Goal: Task Accomplishment & Management: Complete application form

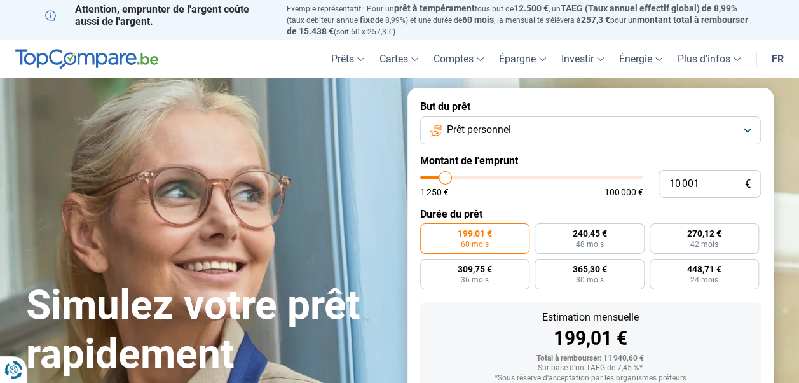
click at [583, 146] on form "But du prêt Prêt personnel Montant de l'emprunt 10 001 € 1 250 € 100 000 € Duré…" at bounding box center [591, 284] width 366 height 392
click at [584, 133] on button "Prêt personnel" at bounding box center [590, 130] width 341 height 28
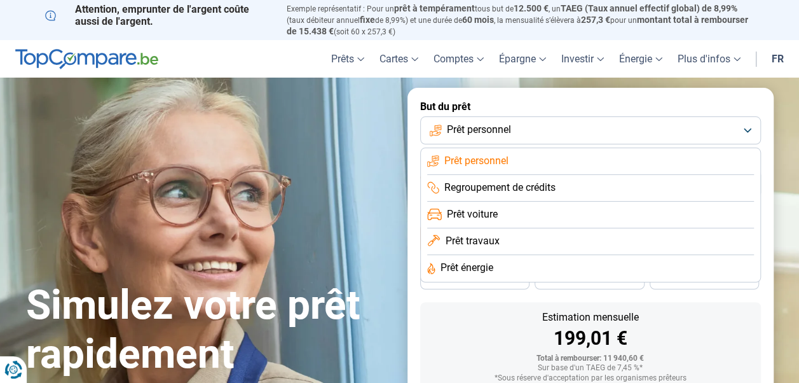
click at [544, 184] on span "Regroupement de crédits" at bounding box center [500, 188] width 111 height 14
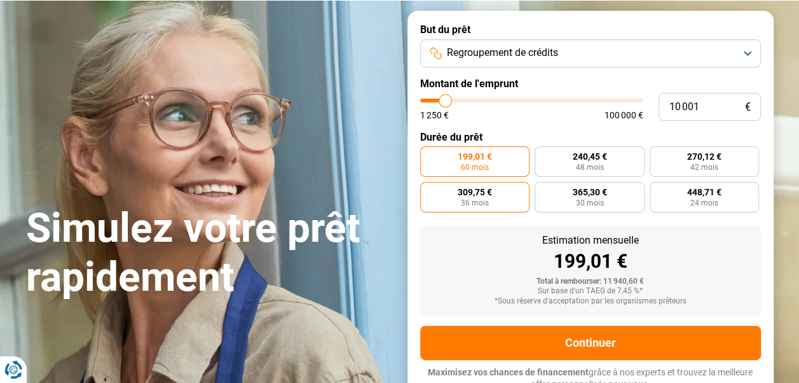
scroll to position [86, 0]
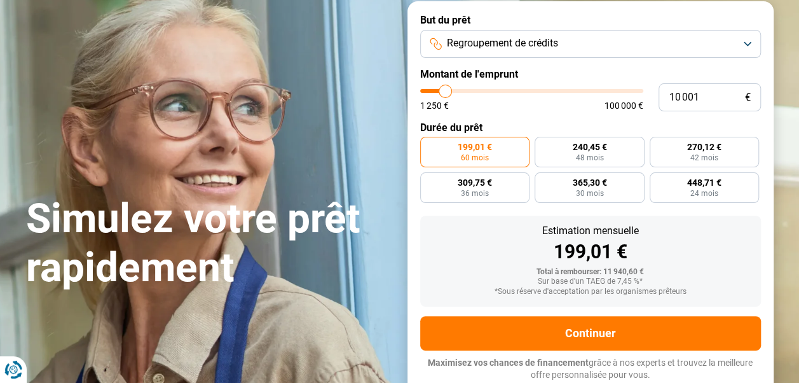
type input "10 750"
type input "10750"
type input "11 000"
type input "11000"
type input "11 250"
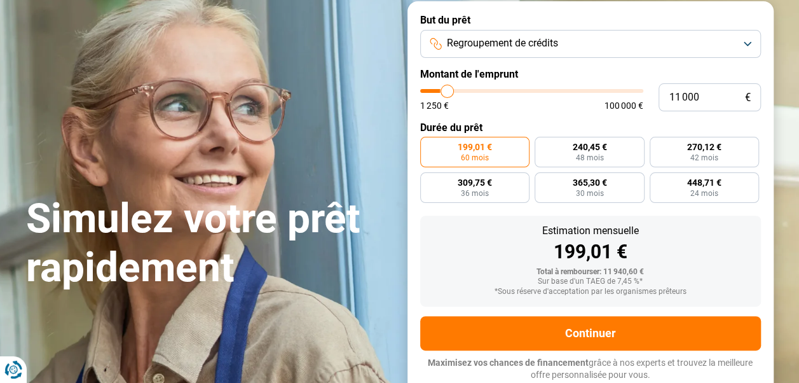
type input "11250"
type input "11 500"
type input "11500"
type input "12 250"
type input "12250"
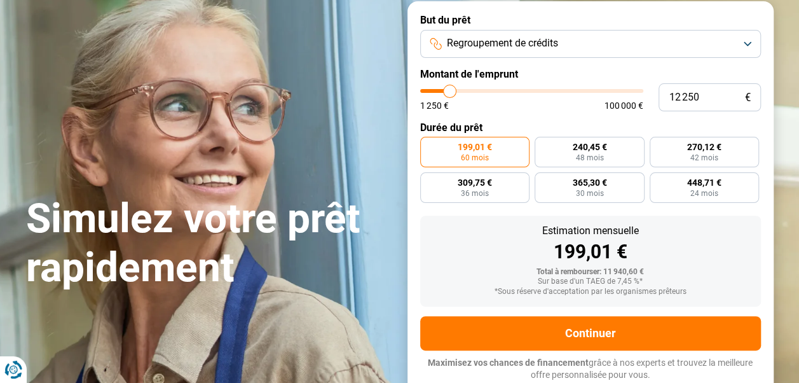
type input "14 750"
type input "14750"
type input "17 000"
type input "17000"
type input "19 000"
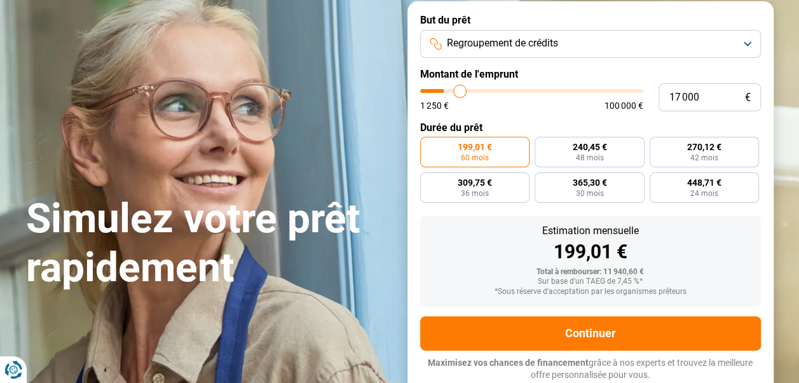
type input "19000"
type input "21 250"
type input "21250"
type input "23 000"
type input "23000"
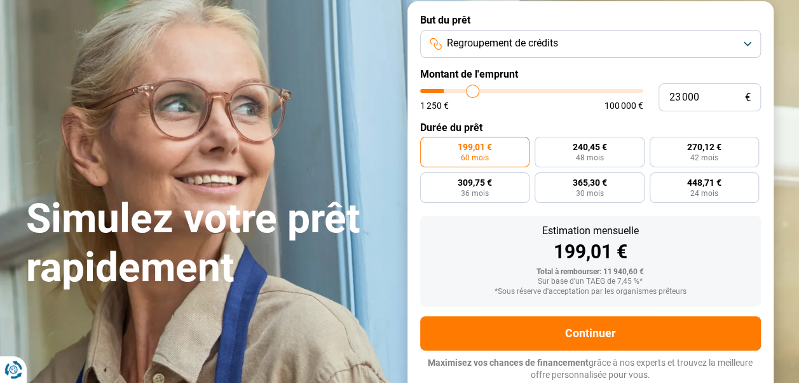
type input "24 500"
type input "24500"
type input "25 750"
type input "25750"
type input "26 750"
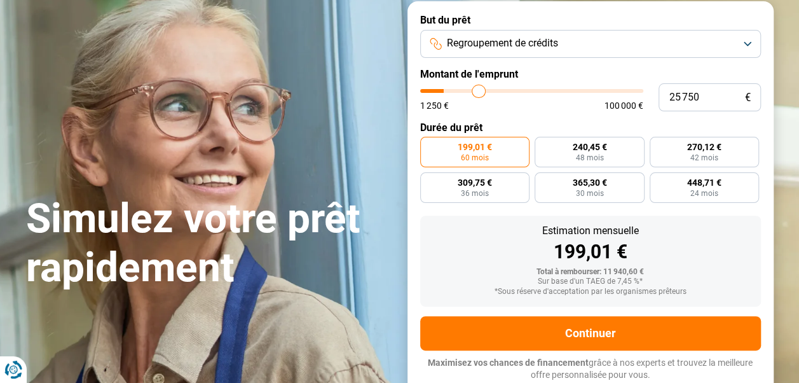
type input "26750"
type input "27 750"
type input "27750"
type input "28 500"
type input "28500"
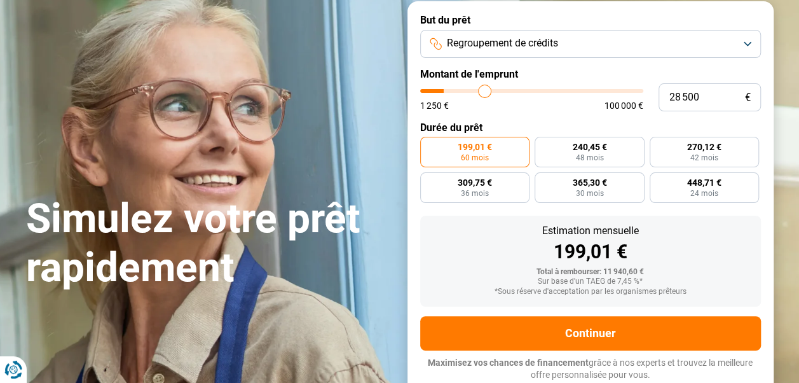
type input "29 500"
type input "29500"
type input "30 000"
type input "30000"
type input "30 500"
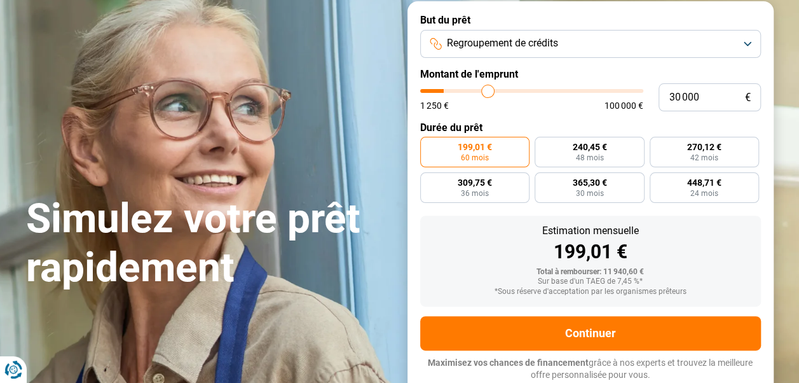
type input "30500"
type input "31 000"
type input "31000"
type input "31 250"
type input "31250"
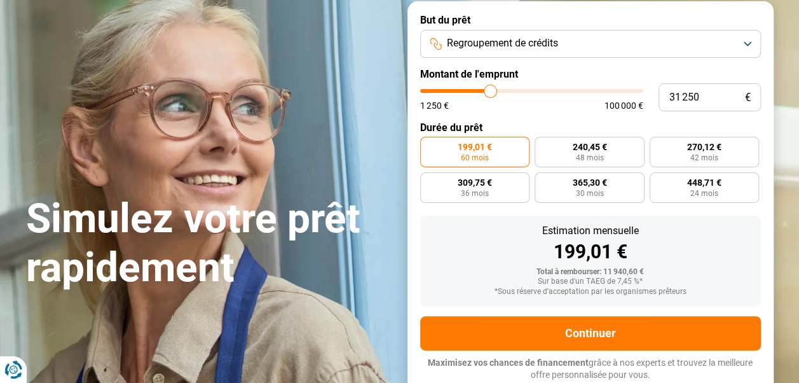
type input "31 500"
type input "31500"
type input "32 000"
type input "32000"
type input "32 500"
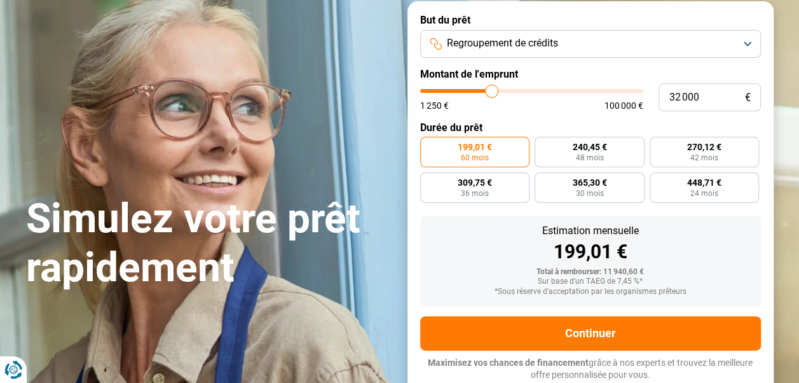
type input "32500"
type input "33 250"
type input "33250"
type input "33 500"
type input "33500"
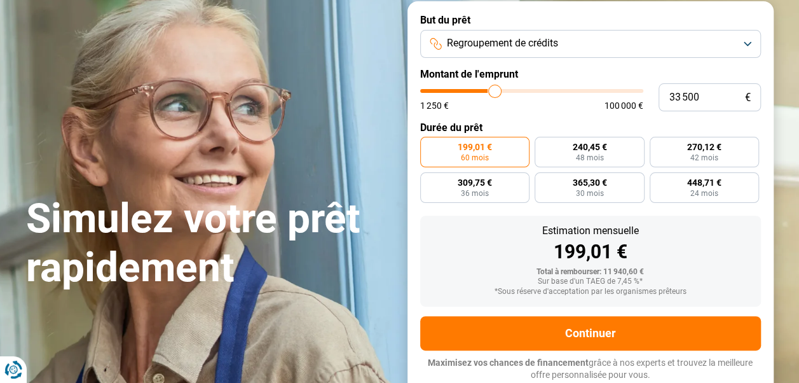
type input "34 250"
type input "34250"
type input "34 750"
type input "34750"
type input "35 750"
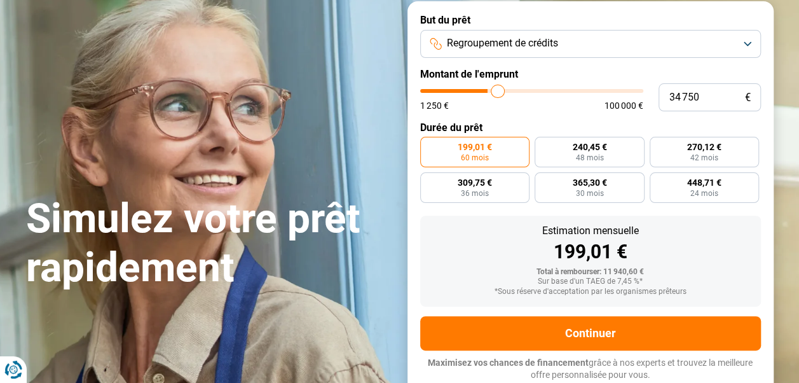
type input "35750"
type input "36 750"
type input "36750"
type input "37 500"
type input "37500"
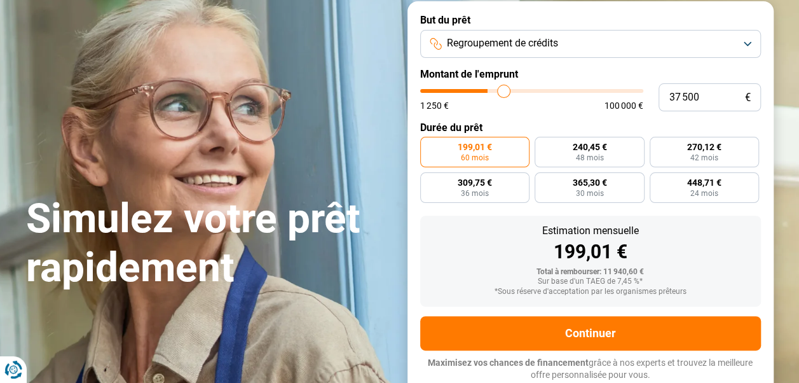
type input "38 250"
type input "38250"
type input "38 500"
type input "38500"
type input "39 250"
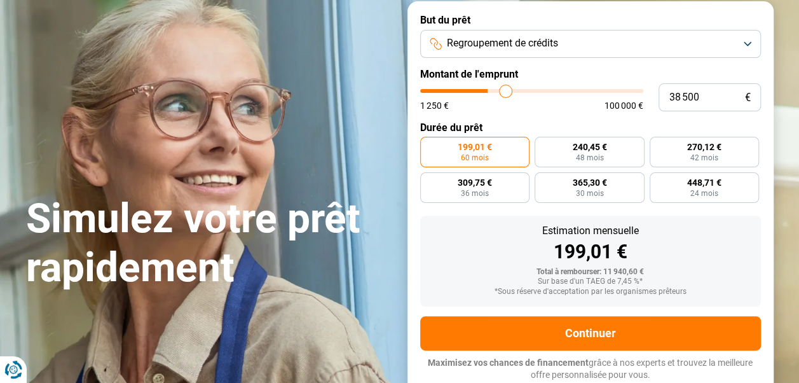
type input "39250"
type input "39 500"
type input "39500"
type input "40 000"
type input "40000"
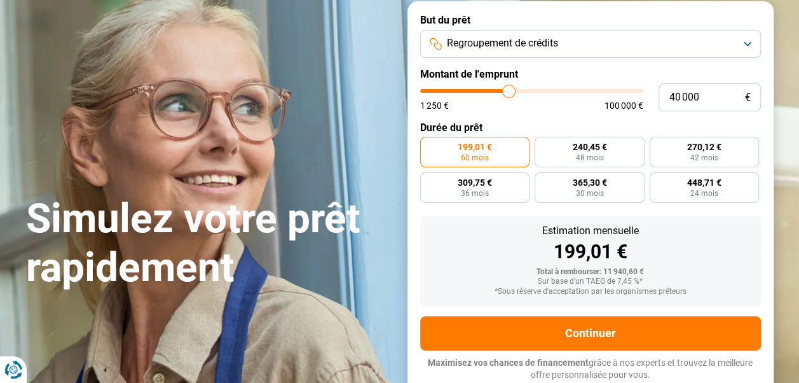
type input "40 500"
type input "40500"
type input "40 750"
type input "40750"
type input "41 250"
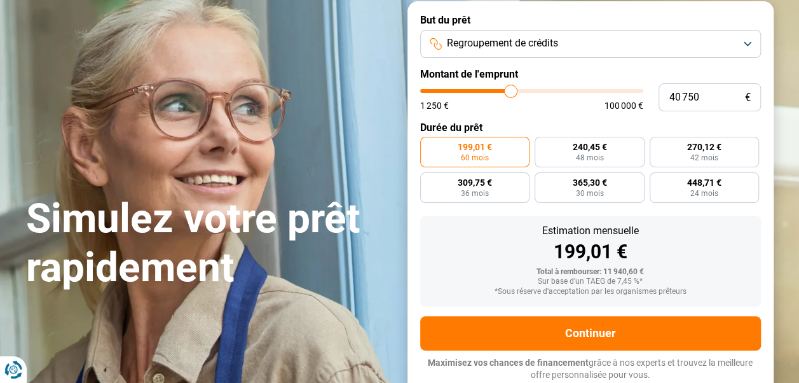
type input "41250"
type input "41 500"
type input "41500"
type input "42 250"
type input "42250"
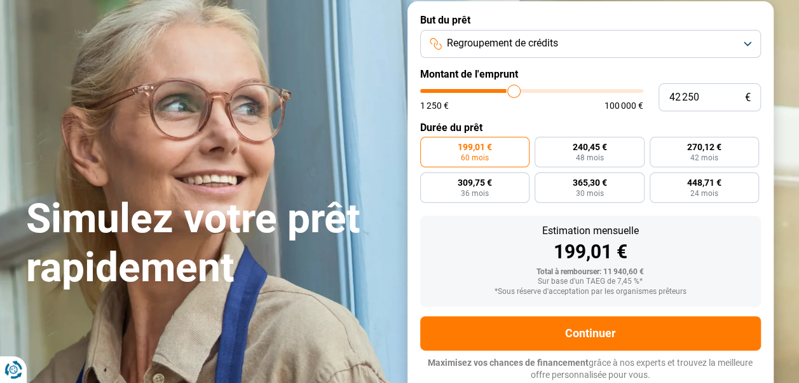
type input "43 000"
type input "43000"
type input "43 750"
type input "43750"
type input "44 000"
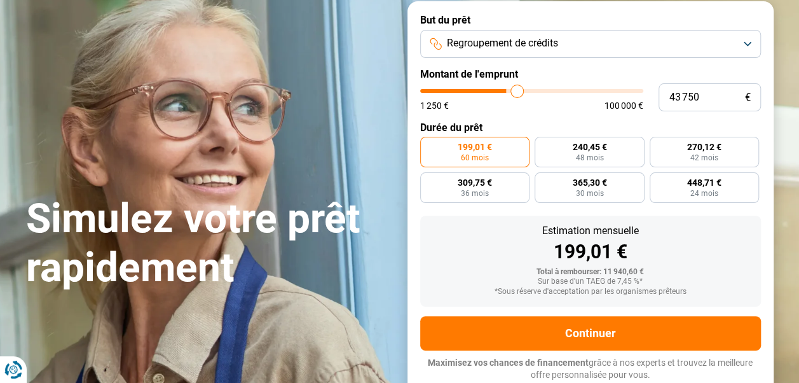
type input "44000"
type input "45 000"
type input "45000"
type input "46 250"
type input "46250"
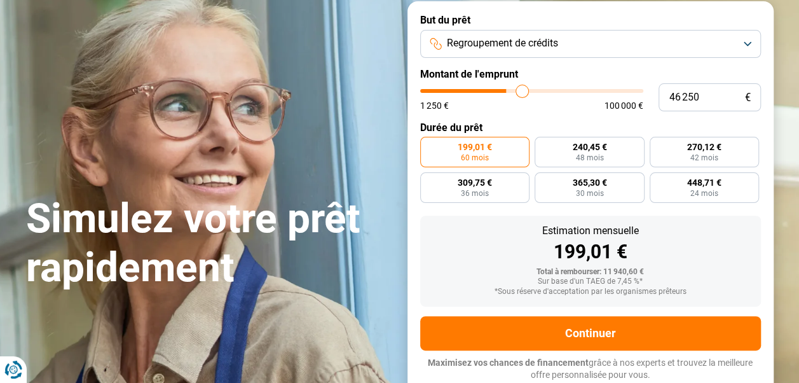
type input "47 250"
type input "47250"
type input "48 500"
type input "48500"
type input "49 750"
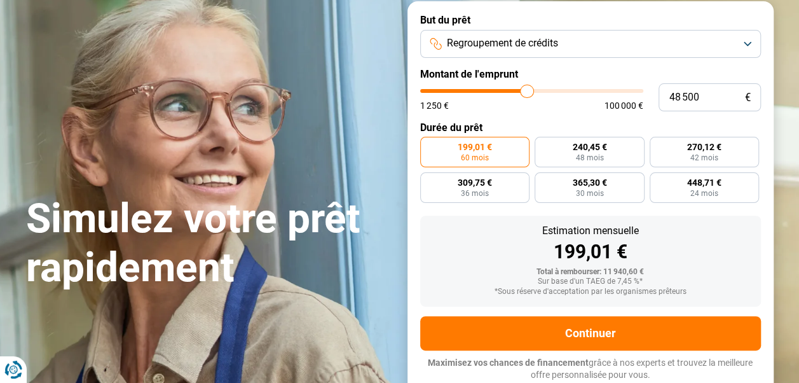
type input "49750"
type input "50 750"
type input "50750"
type input "51 750"
type input "51750"
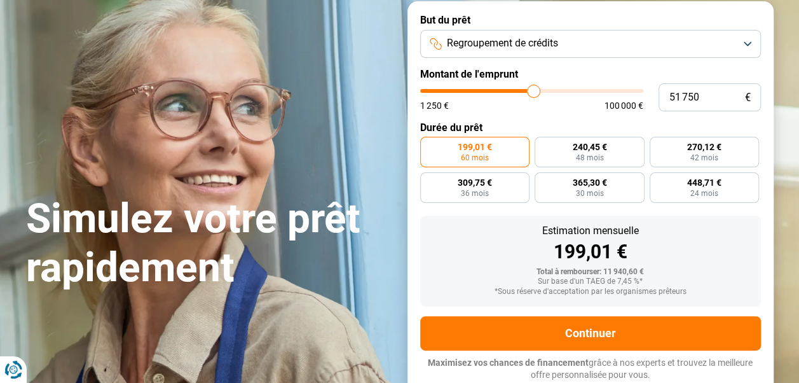
type input "52 250"
type input "52250"
type input "52 500"
type input "52500"
type input "52 250"
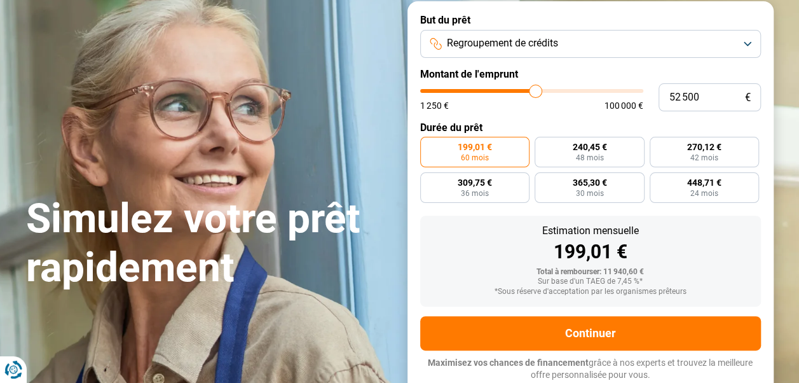
type input "52250"
type input "51 750"
type input "51750"
type input "51 500"
type input "51500"
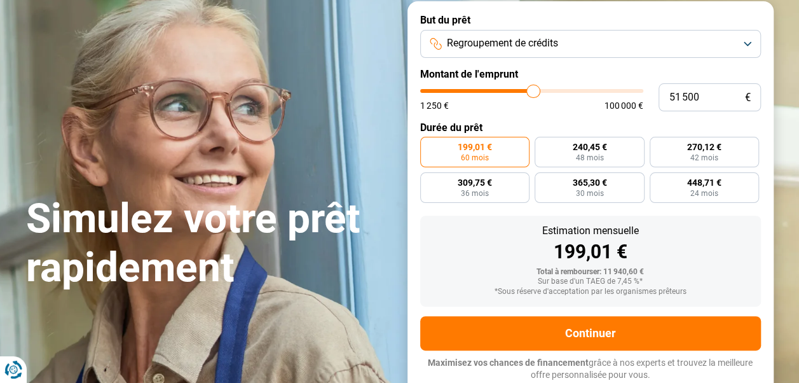
type input "51 250"
type input "51250"
type input "51 000"
type input "51000"
type input "50 750"
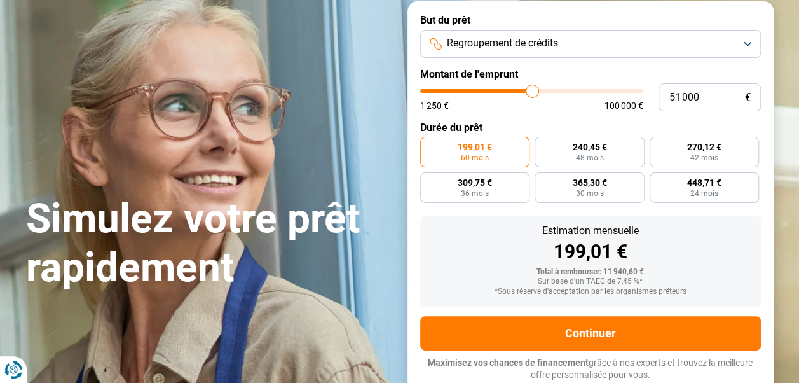
type input "50750"
type input "51 000"
type input "51000"
type input "51 250"
type input "51250"
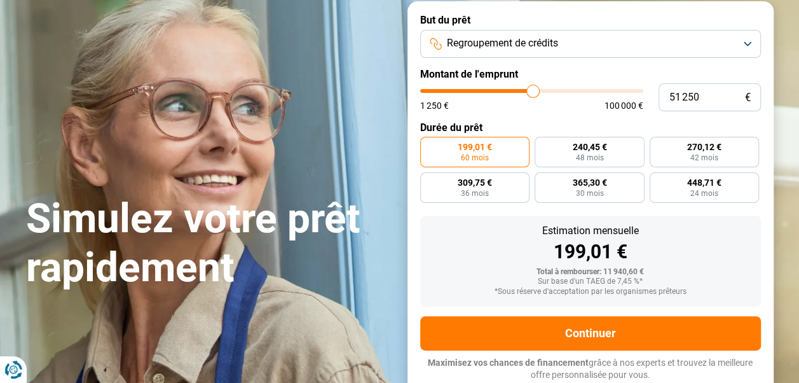
type input "51 500"
type input "51500"
type input "51 750"
type input "51750"
type input "52 000"
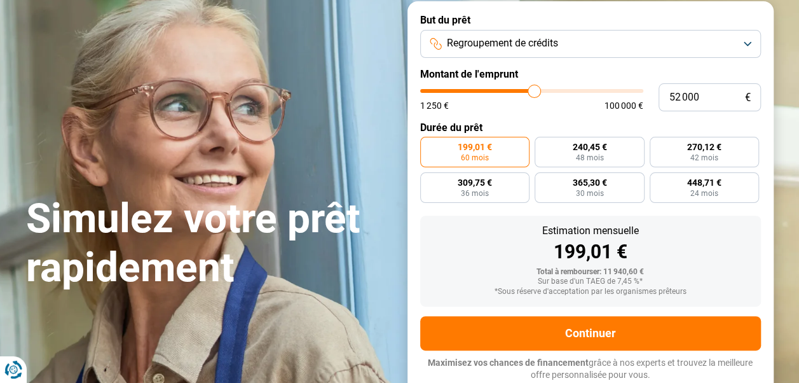
drag, startPoint x: 446, startPoint y: 93, endPoint x: 534, endPoint y: 100, distance: 88.1
type input "52000"
click at [534, 93] on input "range" at bounding box center [531, 91] width 223 height 4
radio input "false"
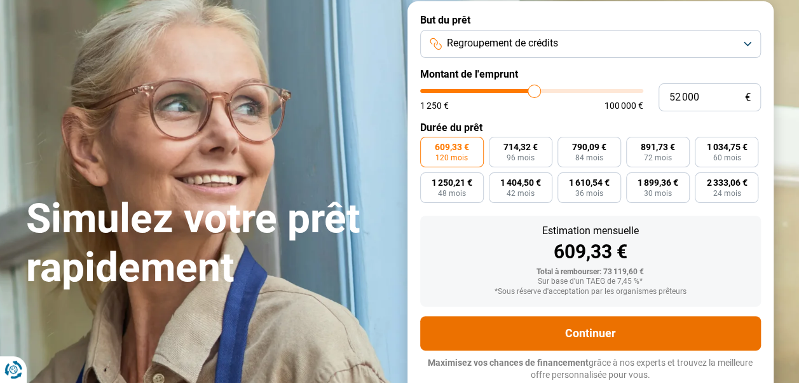
click at [545, 331] on button "Continuer" at bounding box center [590, 333] width 341 height 34
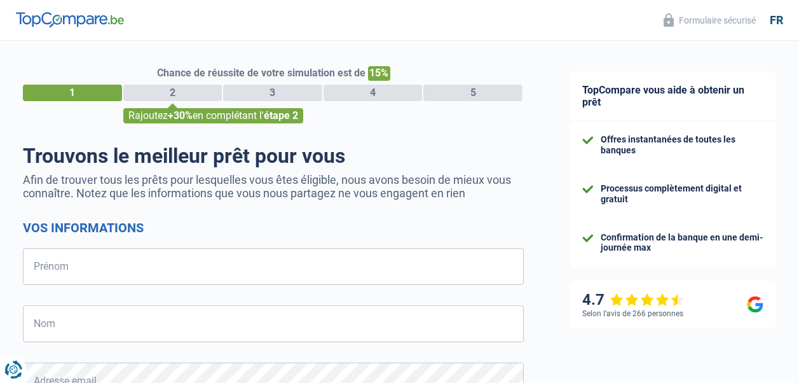
select select "32"
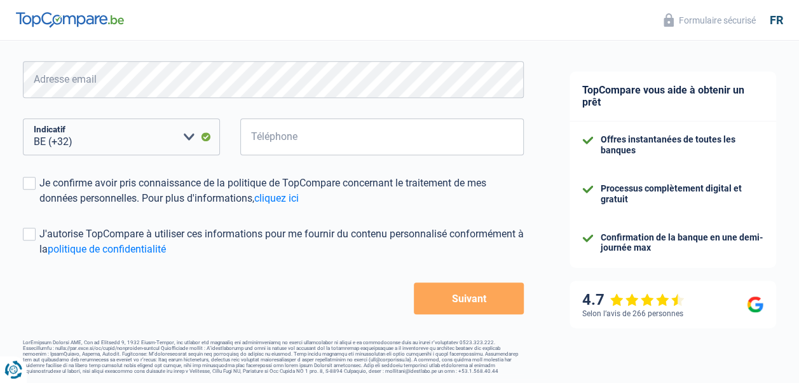
scroll to position [305, 0]
